Goal: Use online tool/utility: Use online tool/utility

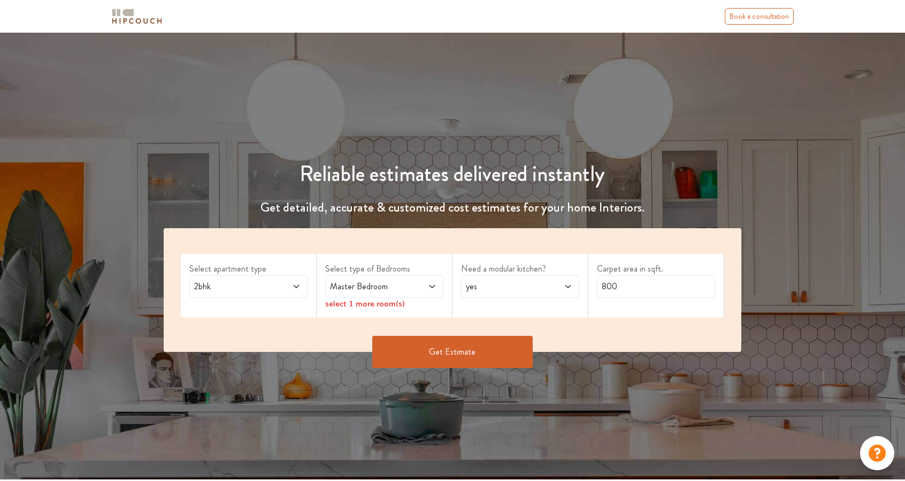
click at [284, 285] on span at bounding box center [286, 286] width 27 height 13
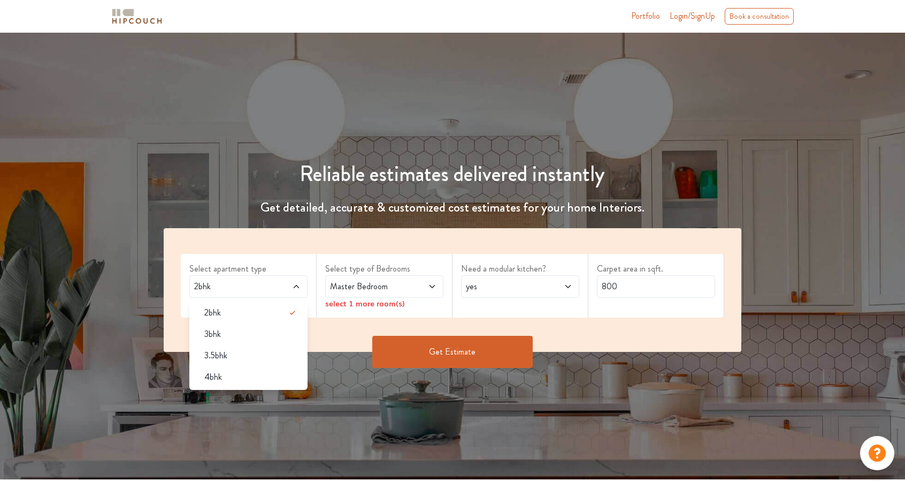
click at [520, 151] on div "Reliable estimates delivered instantly Get detailed, accurate & customized cost…" at bounding box center [453, 259] width 604 height 248
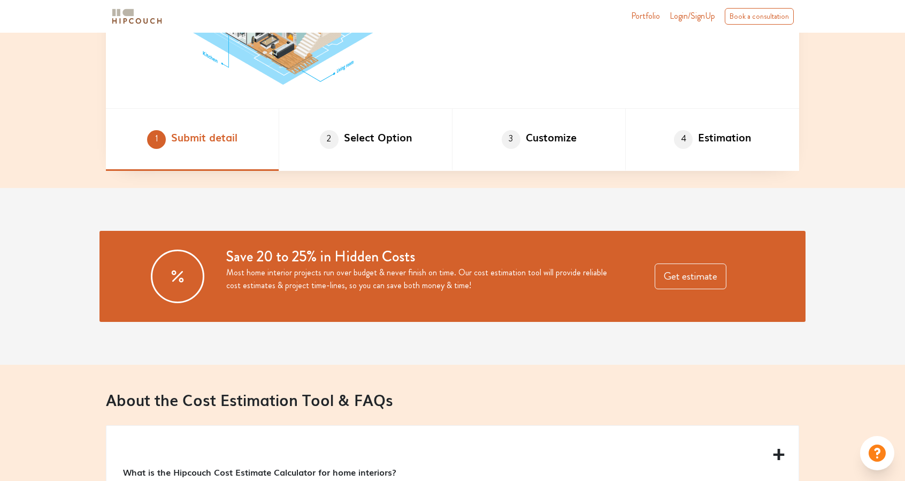
scroll to position [963, 0]
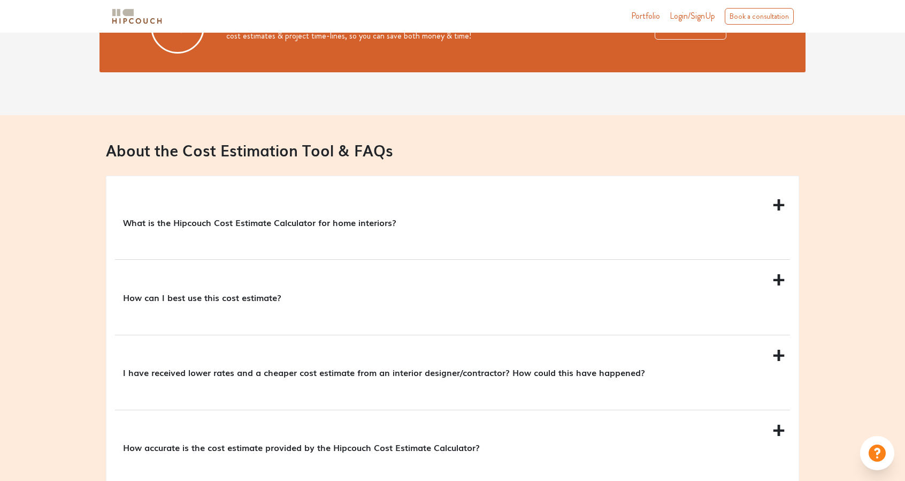
click at [341, 224] on p "What is the Hipcouch Cost Estimate Calculator for home interiors?" at bounding box center [450, 222] width 655 height 13
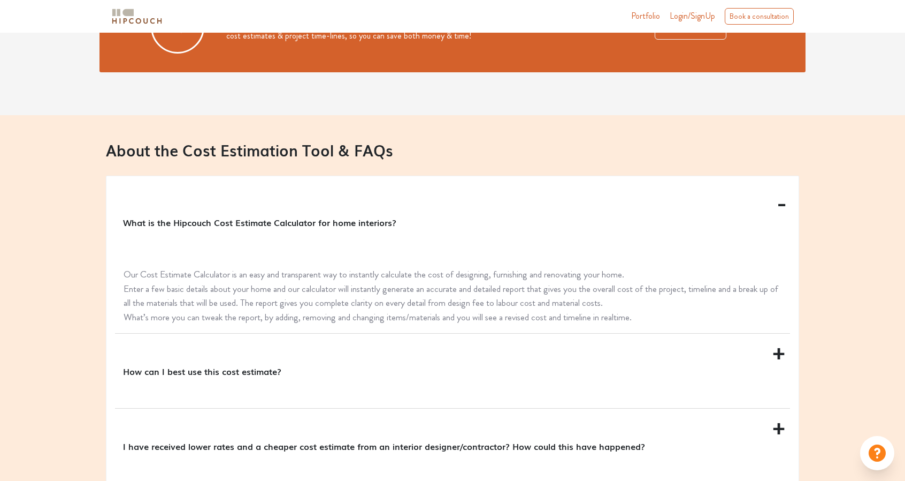
click at [341, 224] on p "What is the Hipcouch Cost Estimate Calculator for home interiors?" at bounding box center [450, 222] width 655 height 13
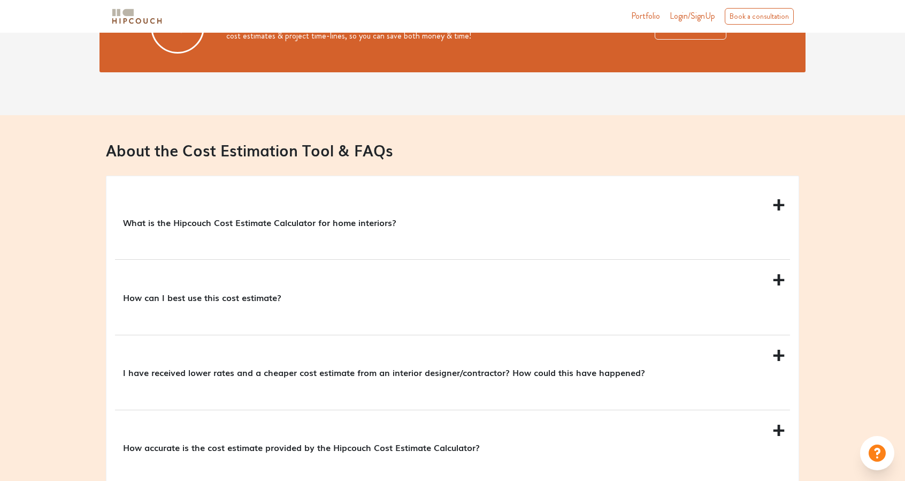
click at [248, 296] on p "How can I best use this cost estimate?" at bounding box center [450, 297] width 655 height 13
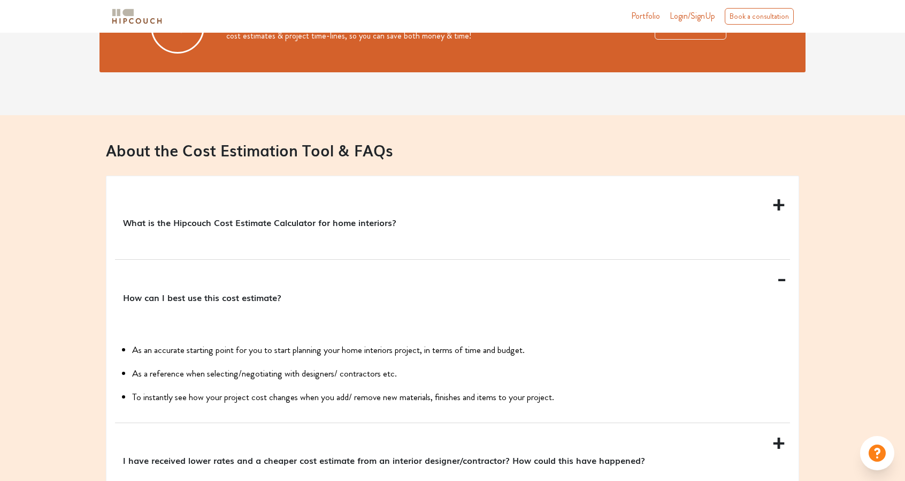
click at [248, 296] on p "How can I best use this cost estimate?" at bounding box center [450, 297] width 655 height 13
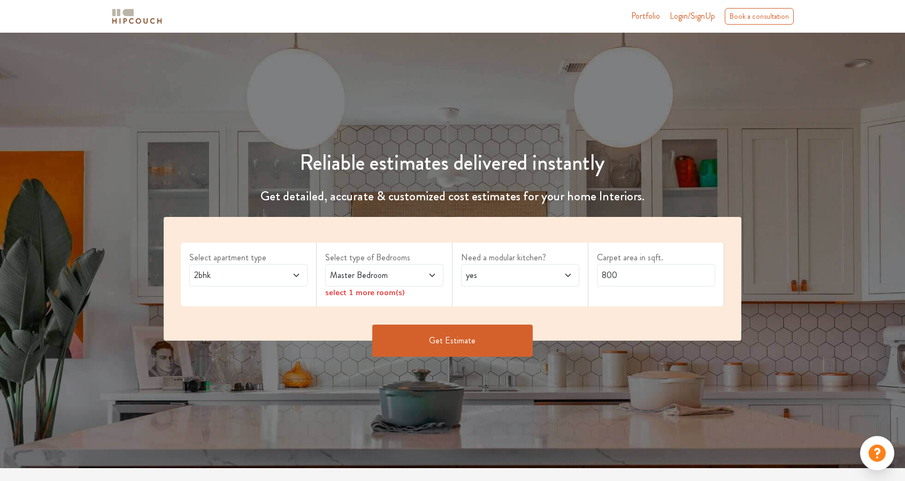
scroll to position [0, 0]
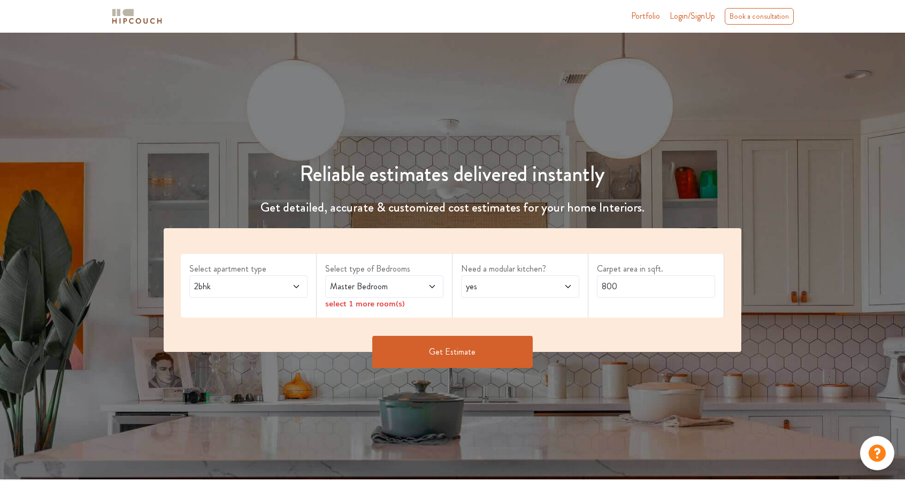
click at [245, 288] on span "2bhk" at bounding box center [232, 286] width 81 height 13
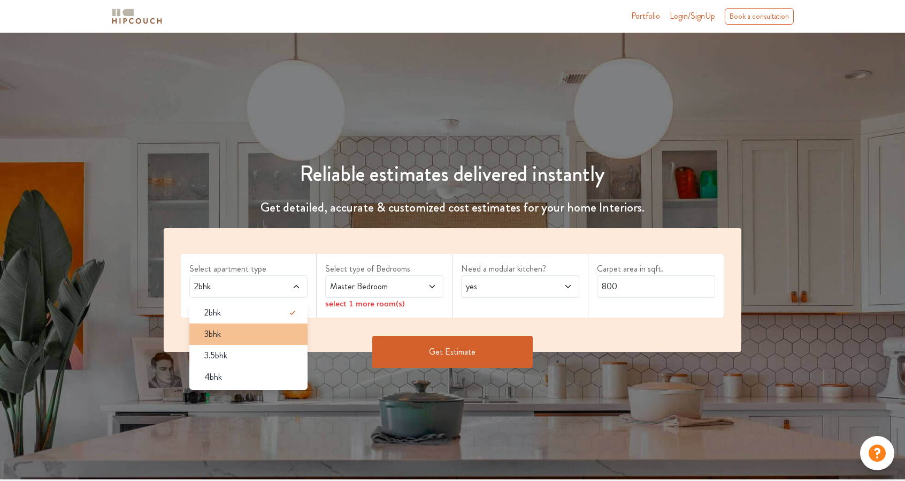
click at [211, 334] on span "3bhk" at bounding box center [212, 333] width 17 height 13
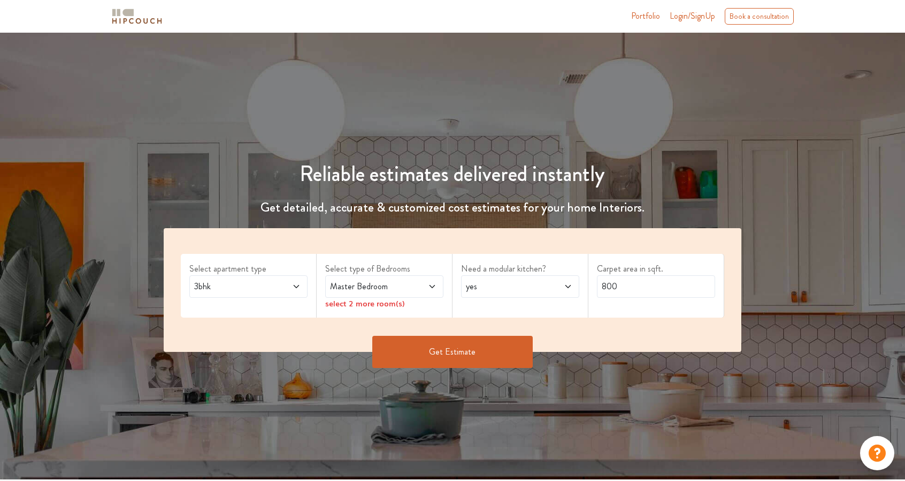
click at [370, 289] on span "Master Bedroom" at bounding box center [368, 286] width 81 height 13
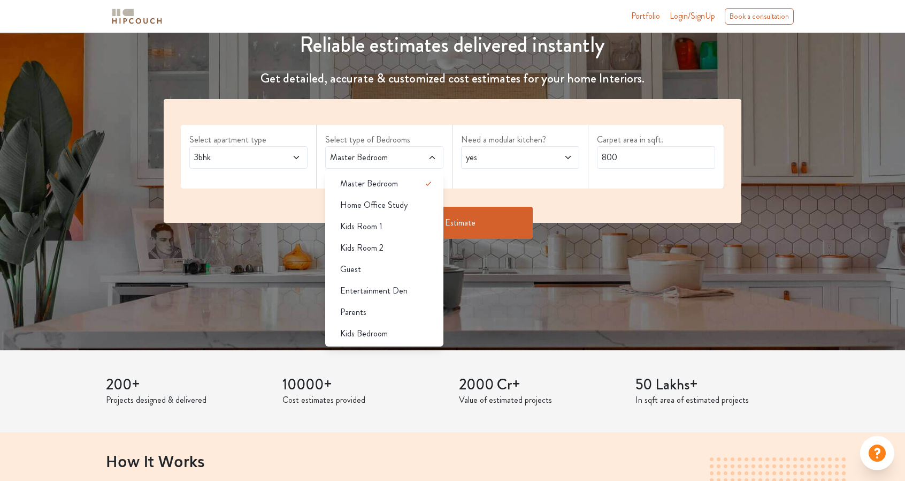
scroll to position [107, 0]
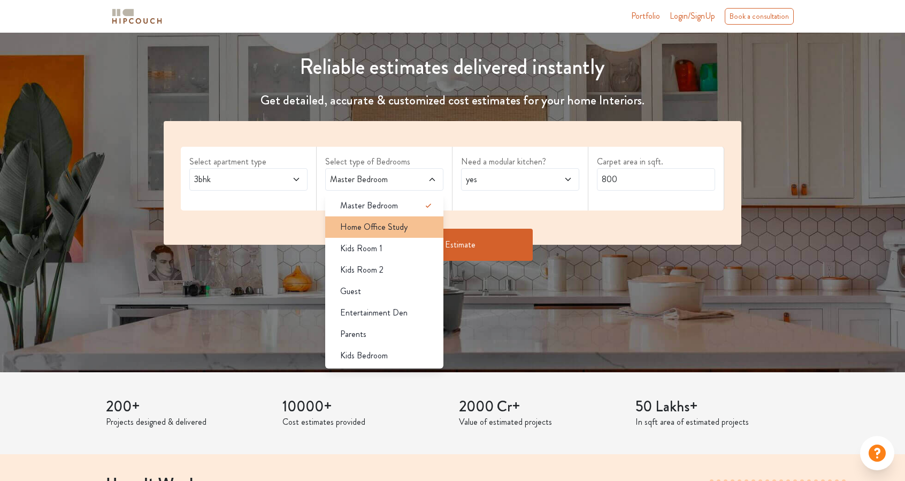
click at [411, 229] on div "Home Office Study" at bounding box center [388, 226] width 112 height 13
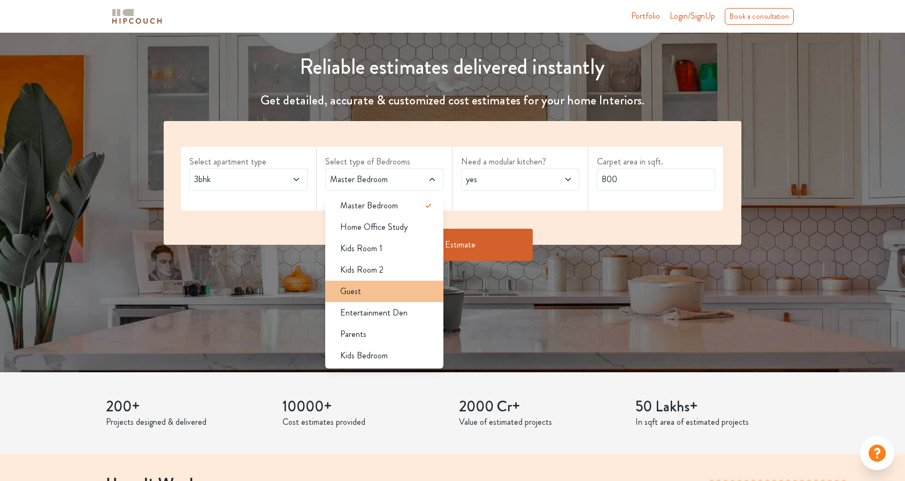
click at [406, 293] on div "Guest" at bounding box center [388, 291] width 112 height 13
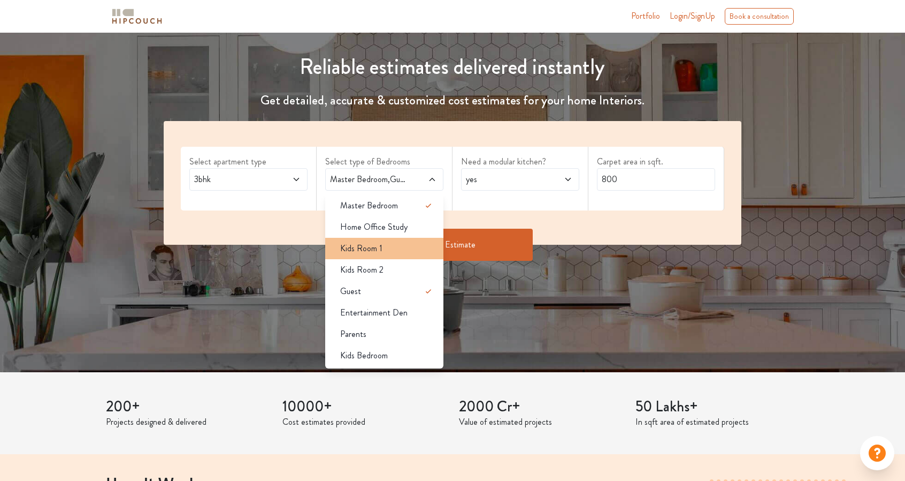
click at [398, 248] on div "Kids Room 1" at bounding box center [388, 248] width 112 height 13
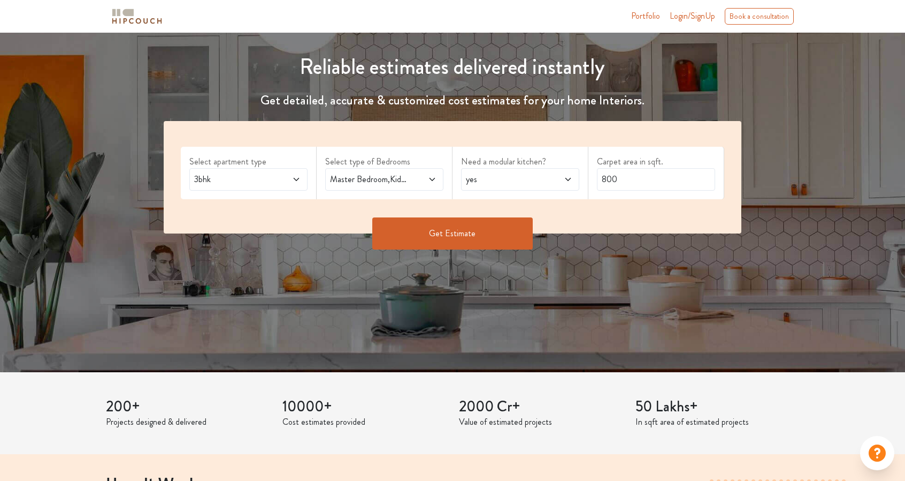
click at [398, 180] on span "Master Bedroom,Kids Room 1,Guest" at bounding box center [368, 179] width 81 height 13
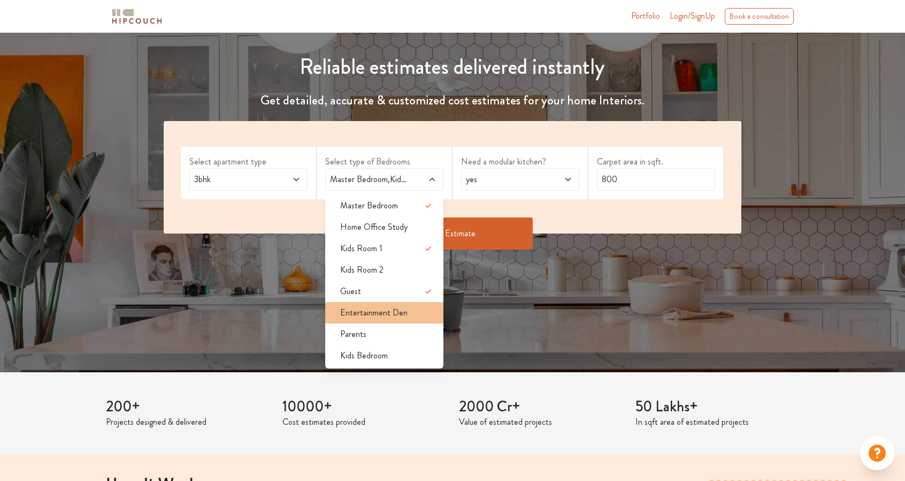
click at [407, 303] on li "Entertainment Den" at bounding box center [384, 312] width 118 height 21
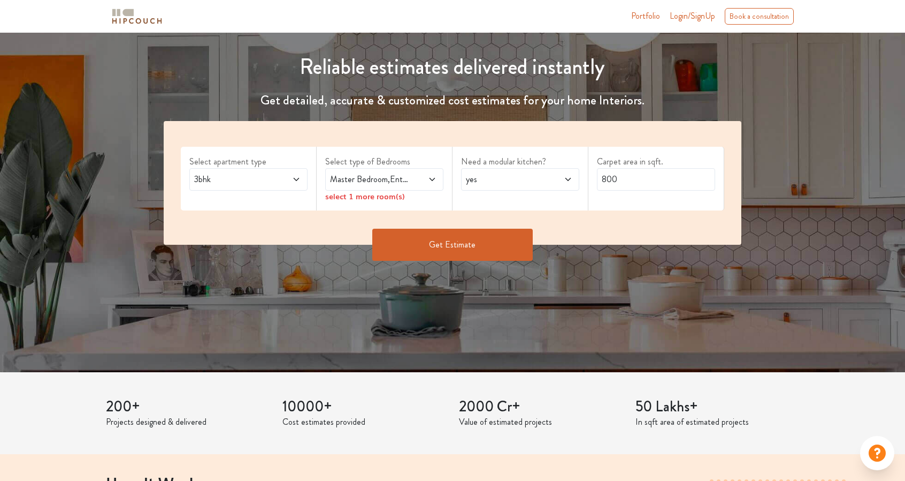
click at [419, 182] on span at bounding box center [422, 179] width 27 height 13
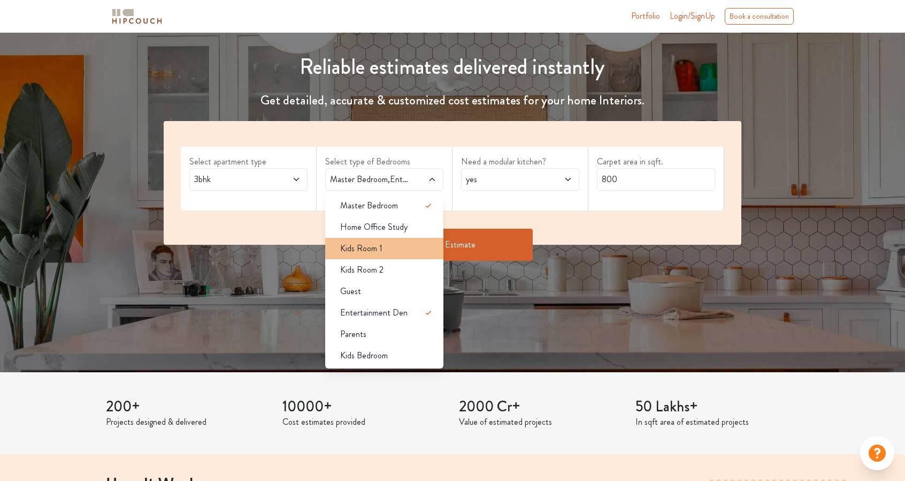
click at [418, 249] on div "Kids Room 1" at bounding box center [388, 248] width 112 height 13
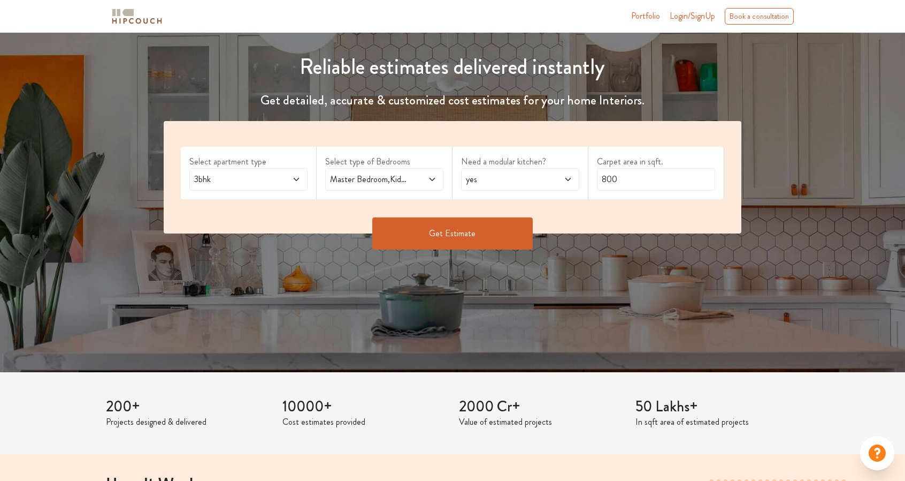
click at [554, 174] on span at bounding box center [558, 179] width 27 height 13
drag, startPoint x: 616, startPoint y: 179, endPoint x: 536, endPoint y: 174, distance: 80.9
click at [536, 174] on div "Select apartment type 3bhk Select type of Bedrooms Master Bedroom,Kids Room 1,E…" at bounding box center [453, 177] width 578 height 112
type input "1260"
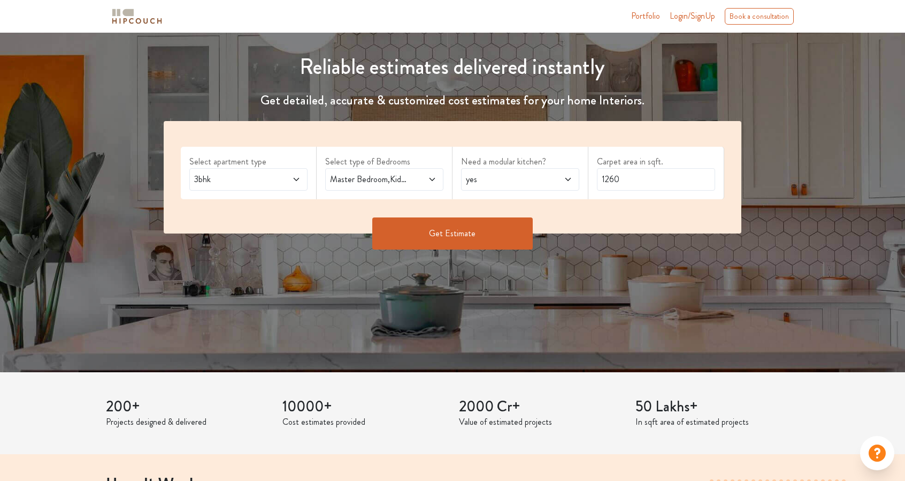
click at [367, 184] on span "Master Bedroom,Kids Room 1,Entertainment Den" at bounding box center [368, 179] width 81 height 13
click at [509, 225] on button "Get Estimate" at bounding box center [452, 233] width 161 height 32
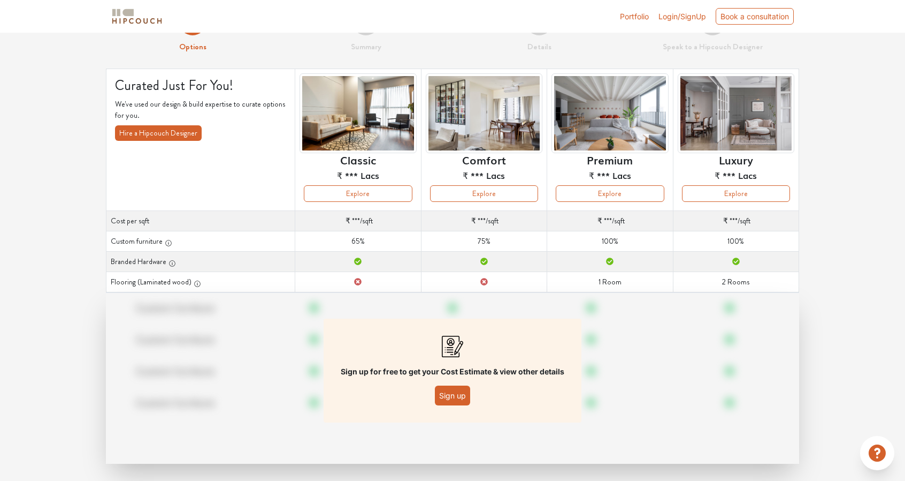
scroll to position [44, 0]
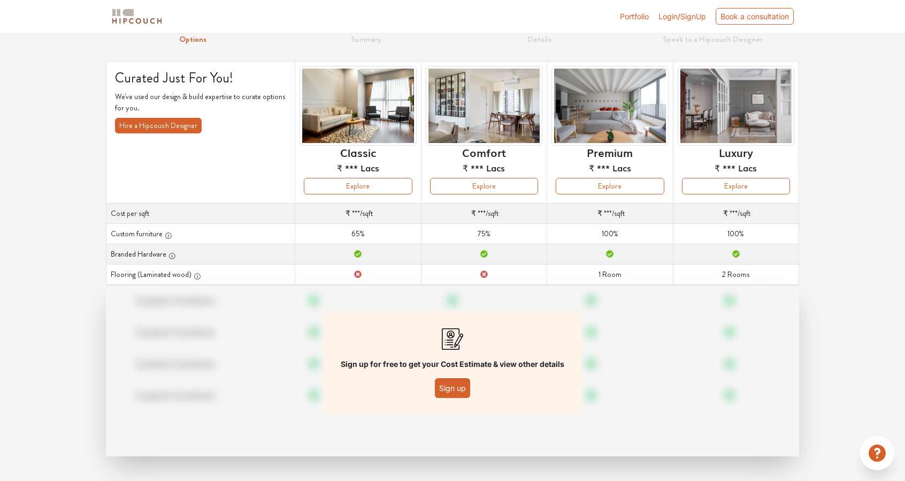
click at [467, 384] on button "Sign up" at bounding box center [452, 388] width 35 height 20
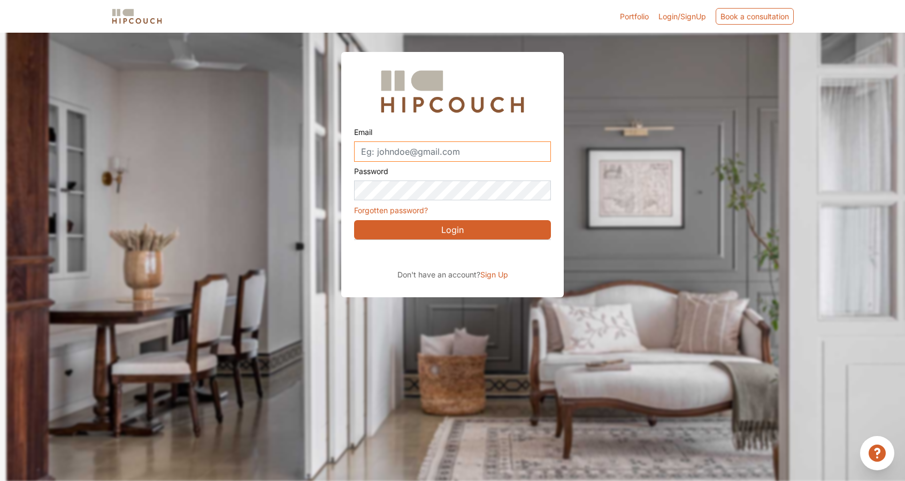
click at [428, 148] on input "Email" at bounding box center [452, 151] width 197 height 20
type input "[EMAIL_ADDRESS][DOMAIN_NAME]"
